Goal: Task Accomplishment & Management: Use online tool/utility

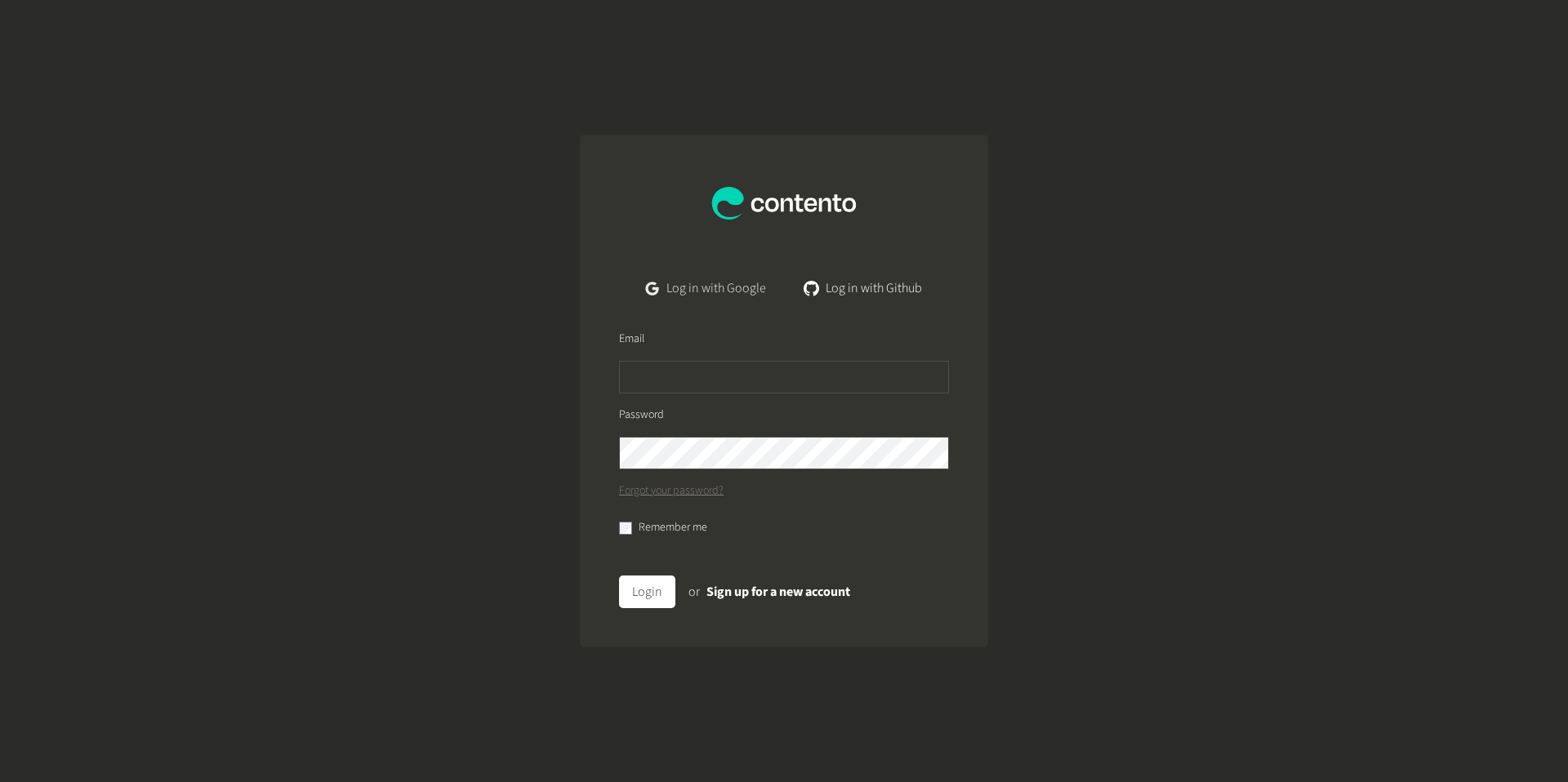
click at [722, 289] on link "Log in with Google" at bounding box center [706, 288] width 146 height 32
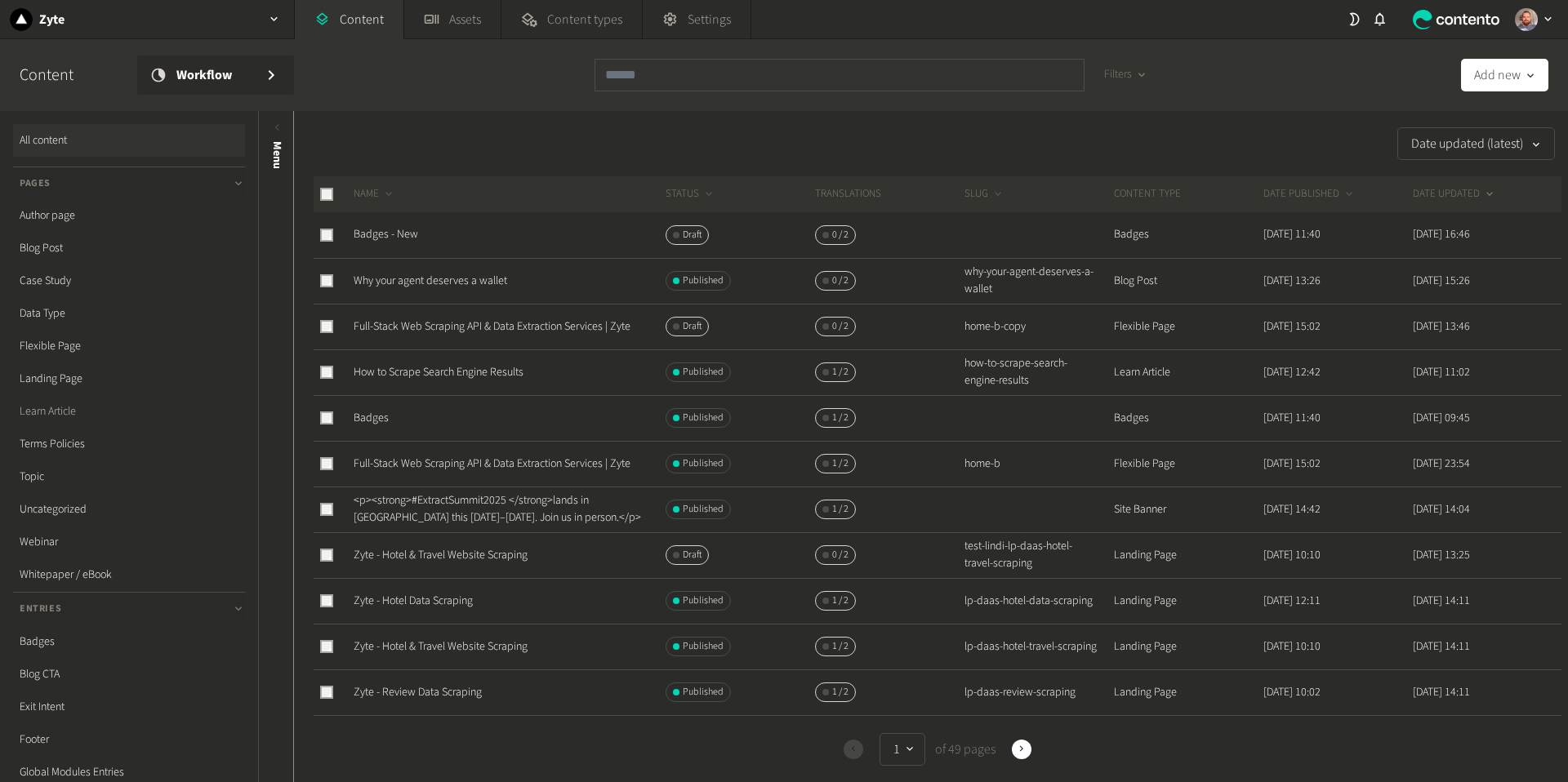
scroll to position [315, 0]
click at [64, 587] on link "Rewrites Batch" at bounding box center [129, 587] width 232 height 32
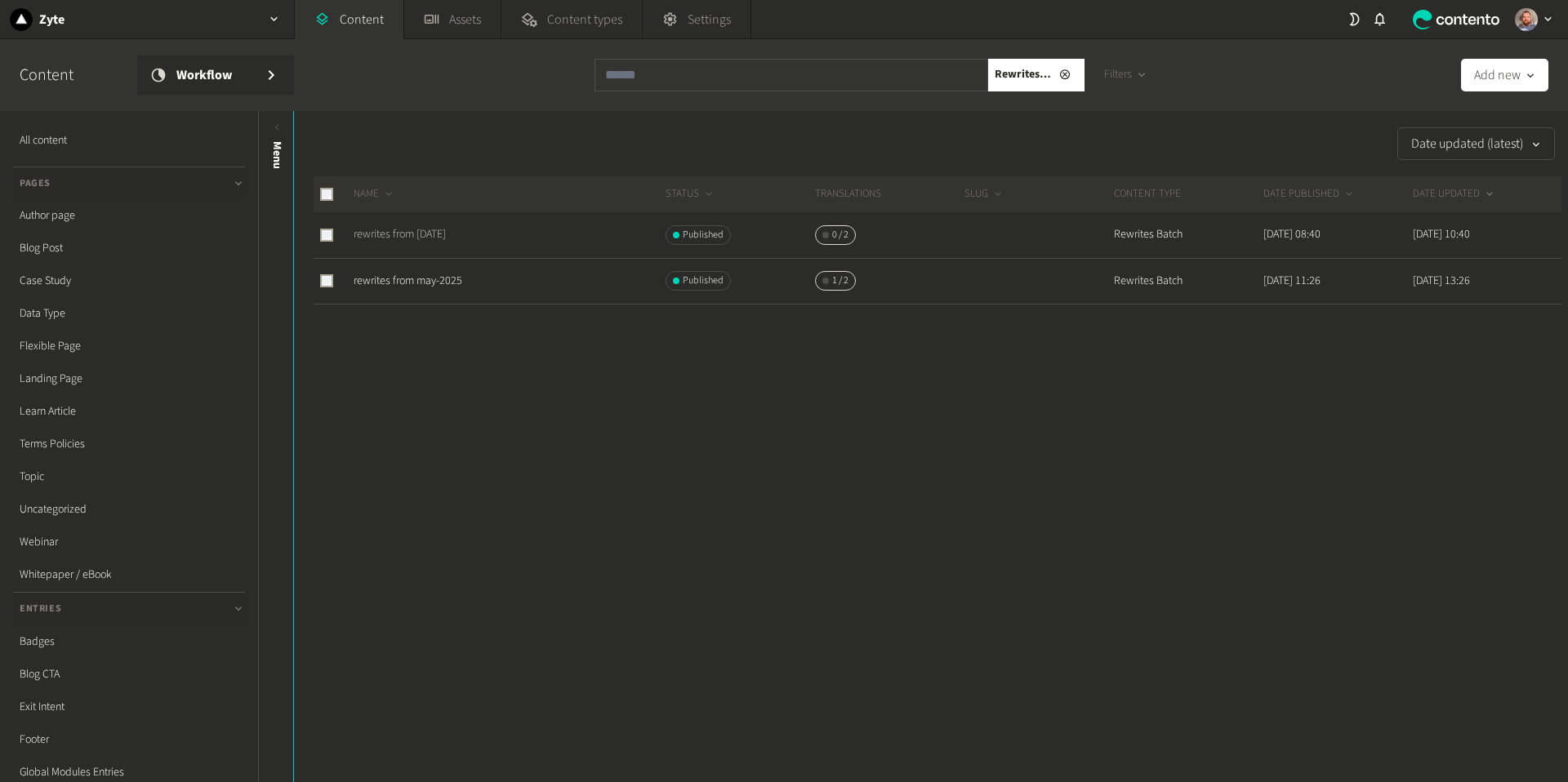
click at [446, 231] on link "rewrites from [DATE]" at bounding box center [400, 233] width 92 height 16
click at [412, 278] on link "rewrites from may-2025" at bounding box center [408, 280] width 108 height 16
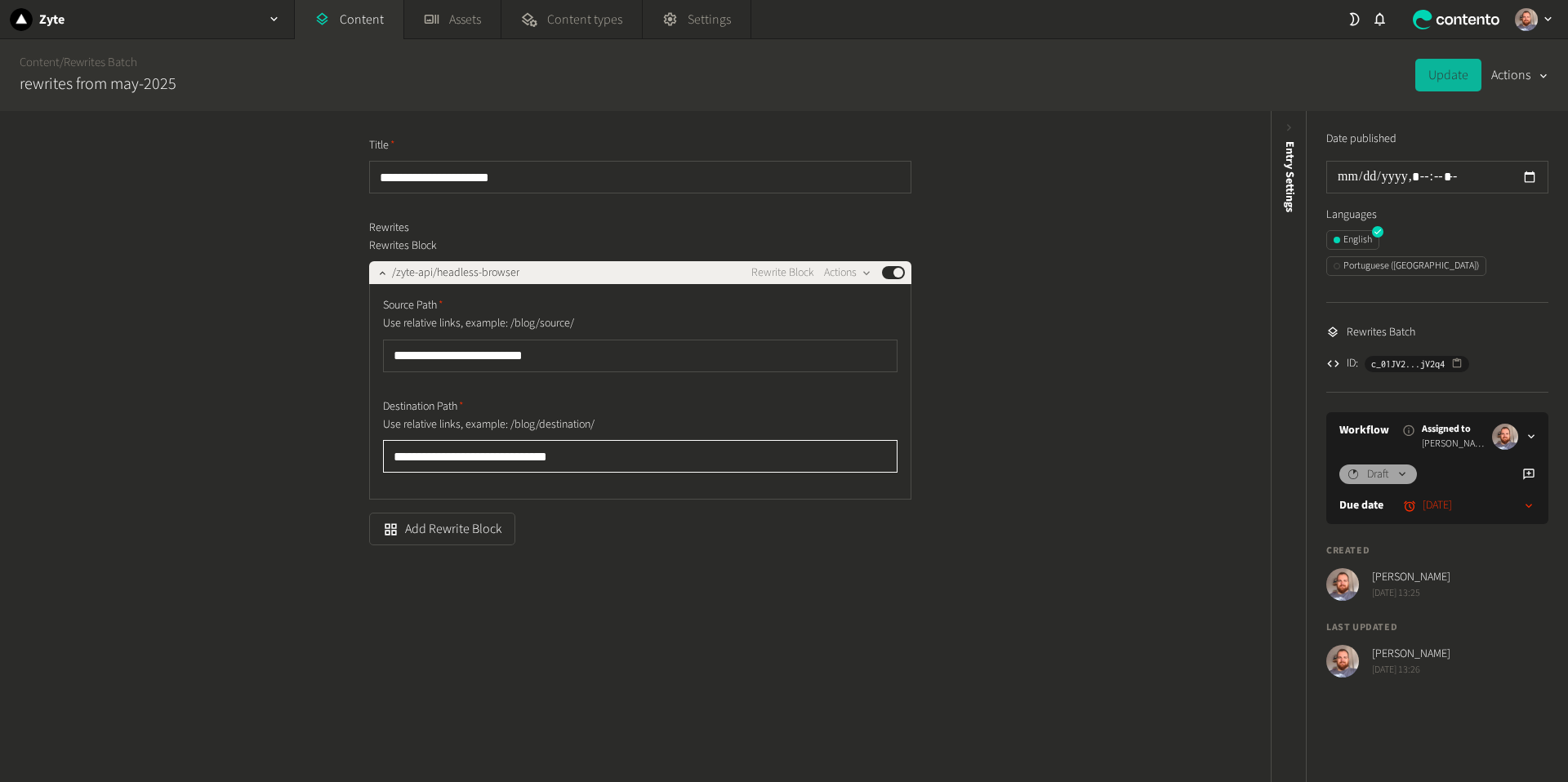
drag, startPoint x: 586, startPoint y: 455, endPoint x: 382, endPoint y: 449, distance: 204.1
click at [382, 449] on div "**********" at bounding box center [640, 391] width 542 height 215
click at [144, 21] on div "Zyte" at bounding box center [147, 19] width 294 height 38
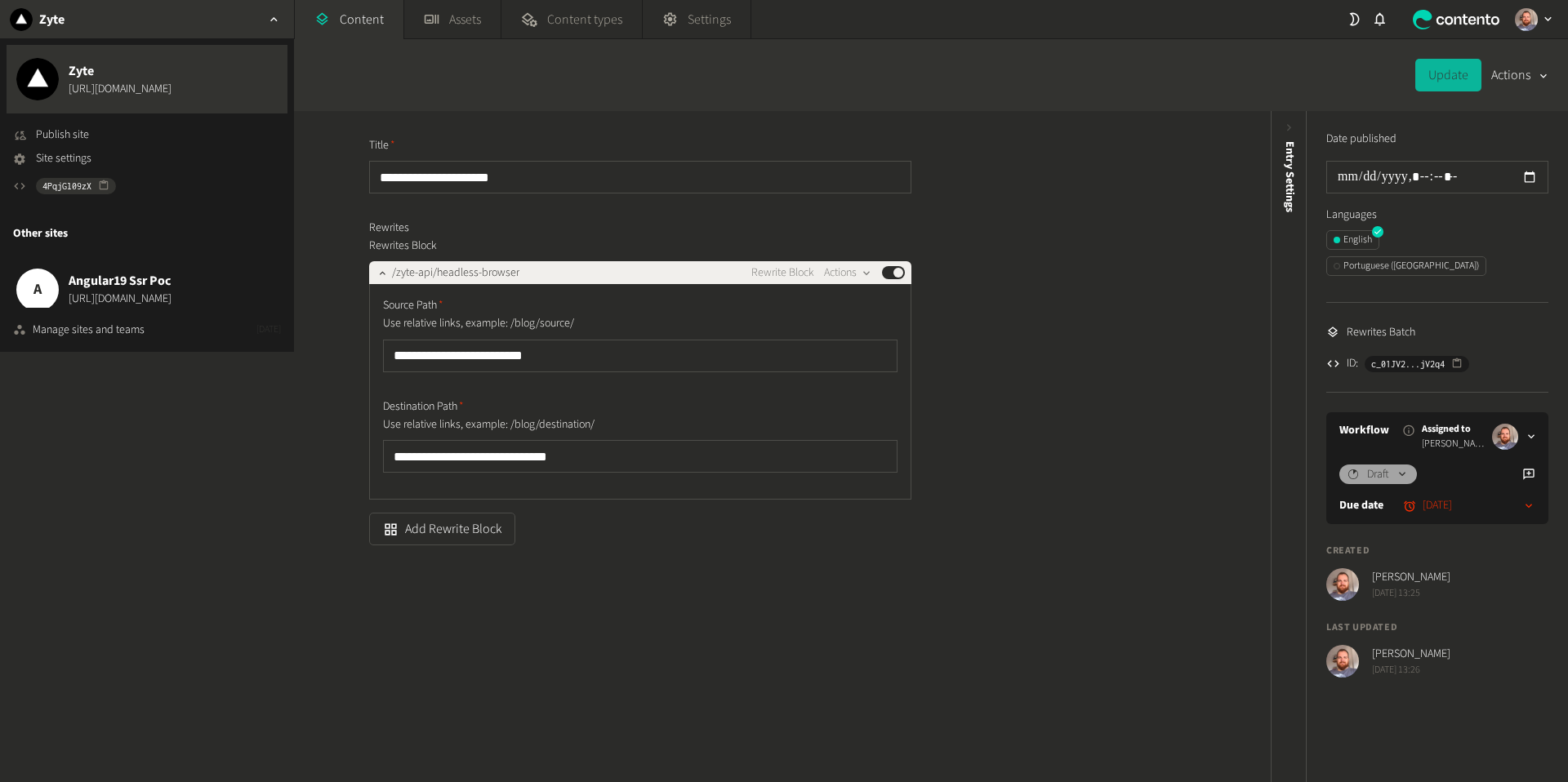
click at [332, 102] on div "Content / Rewrites Batch rewrites from may-2025 Update Actions" at bounding box center [784, 75] width 1568 height 72
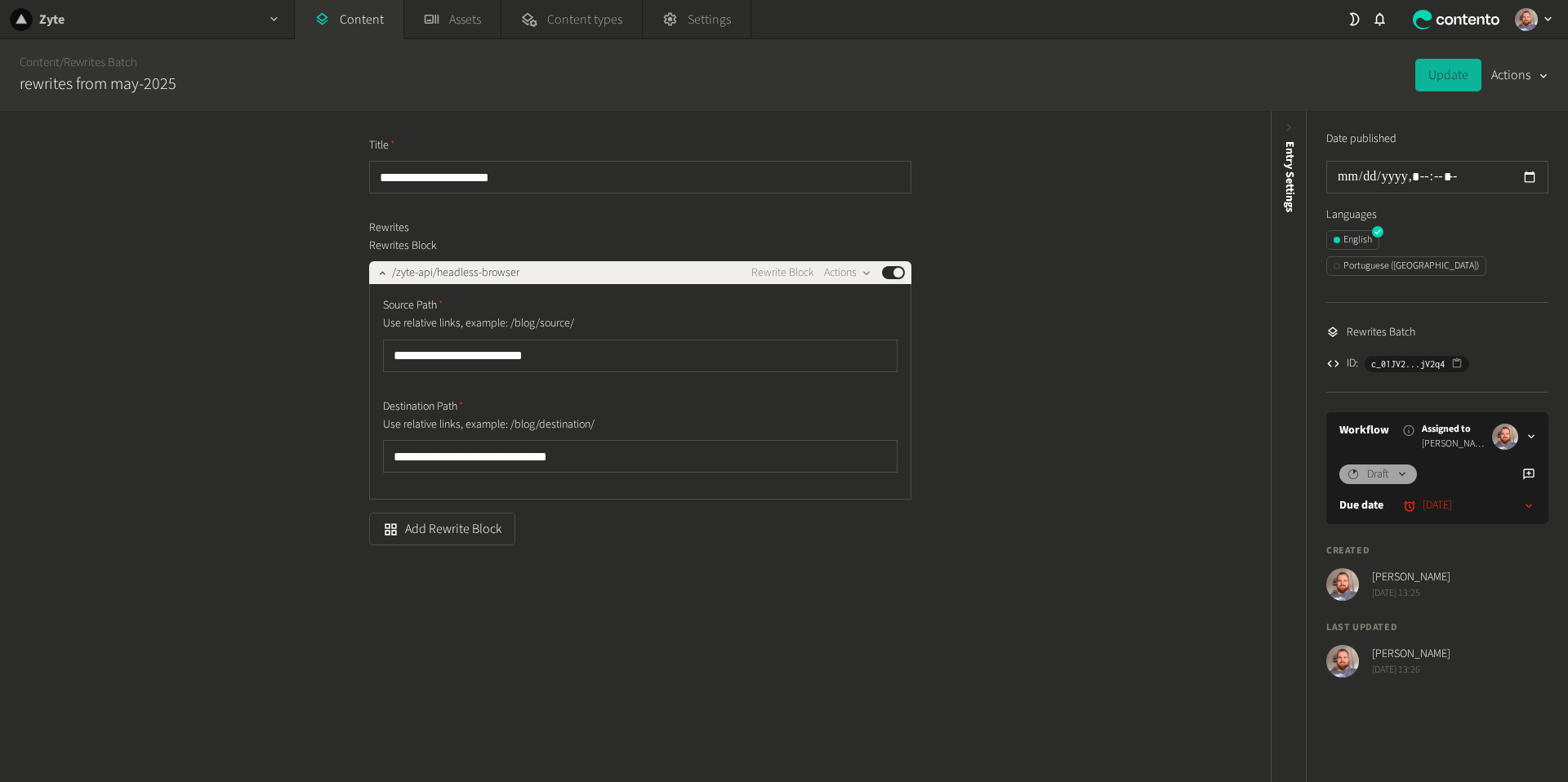
click at [54, 14] on h2 "Zyte" at bounding box center [51, 19] width 26 height 20
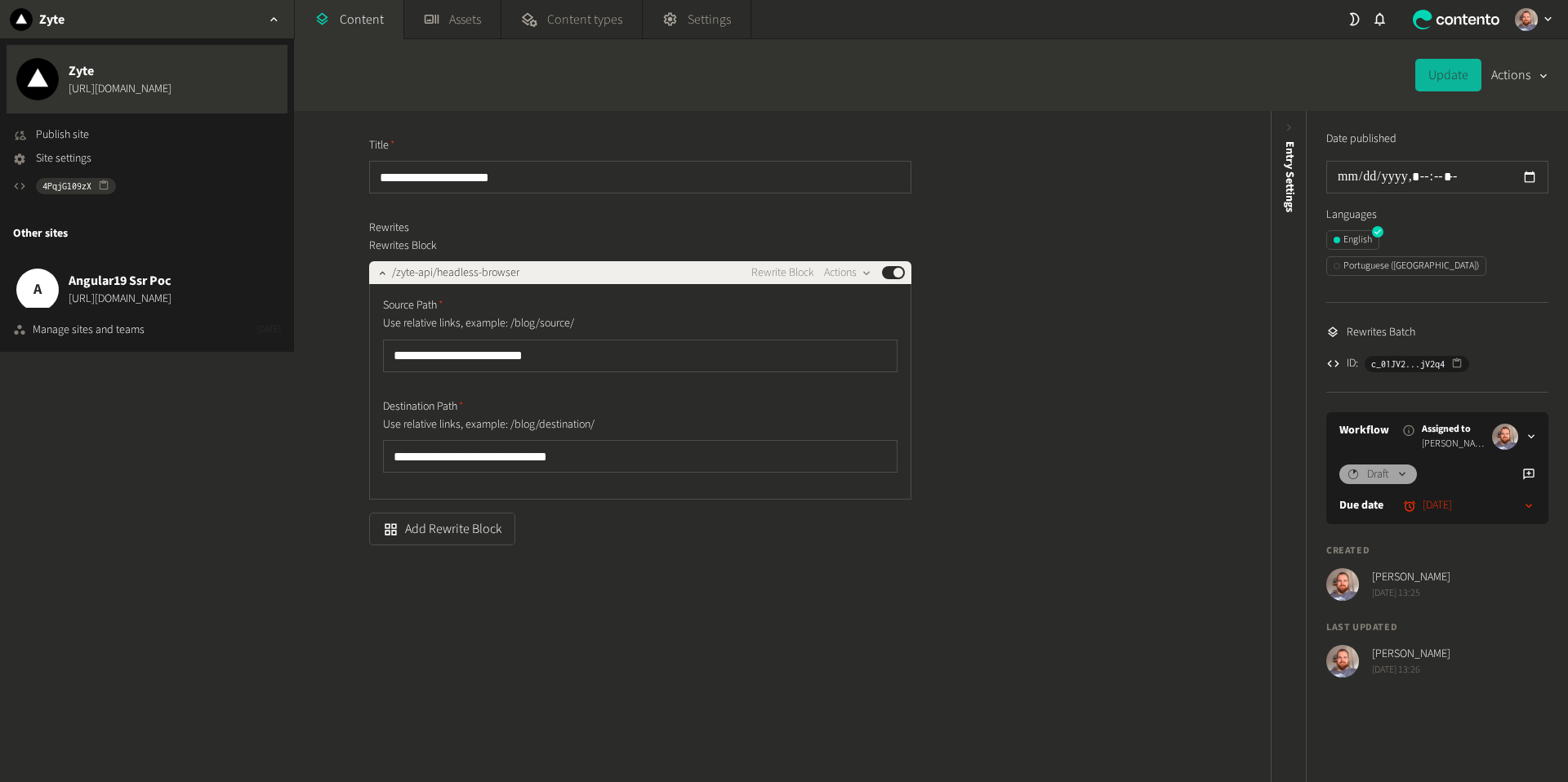
click at [307, 140] on div "**********" at bounding box center [635, 446] width 1271 height 671
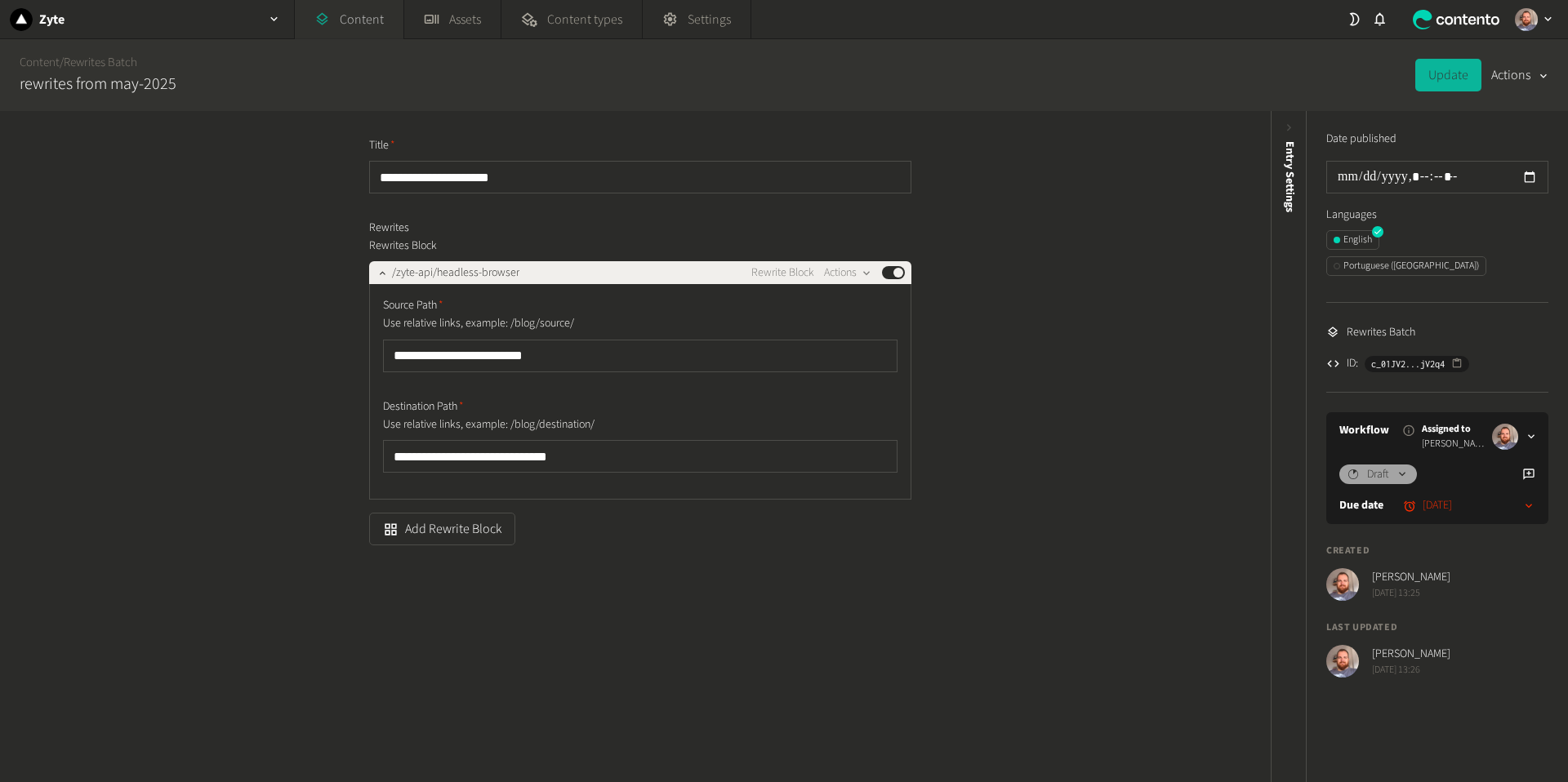
click at [351, 22] on link "Content" at bounding box center [349, 19] width 108 height 39
